Goal: Register for event/course

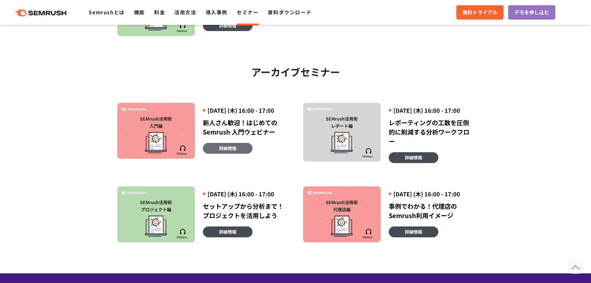
click at [230, 151] on span "詳細情報" at bounding box center [227, 148] width 17 height 7
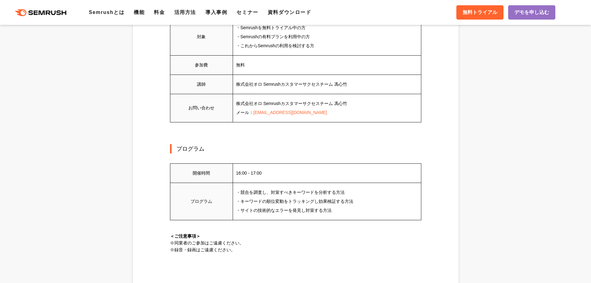
scroll to position [373, 0]
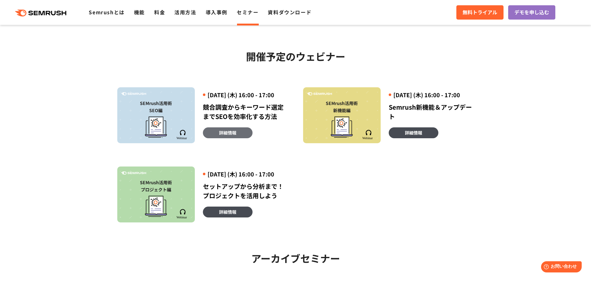
click at [223, 136] on span "詳細情報" at bounding box center [227, 132] width 17 height 7
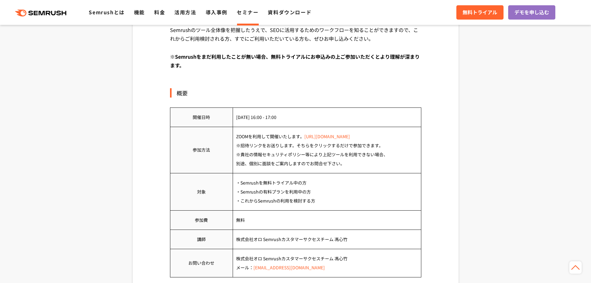
scroll to position [186, 0]
